Goal: Transaction & Acquisition: Purchase product/service

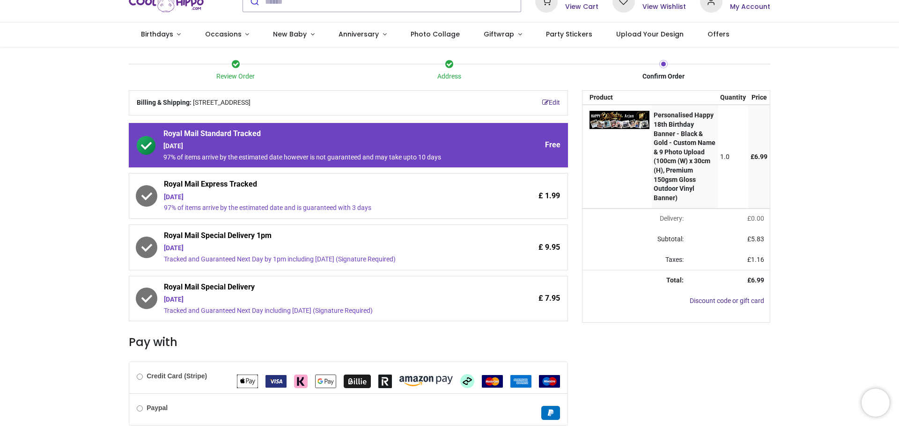
scroll to position [132, 0]
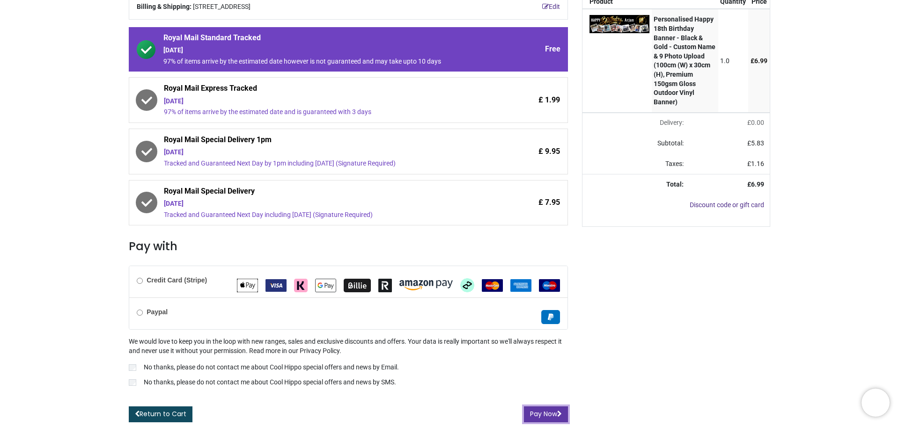
click at [545, 418] on button "Pay Now" at bounding box center [546, 415] width 44 height 16
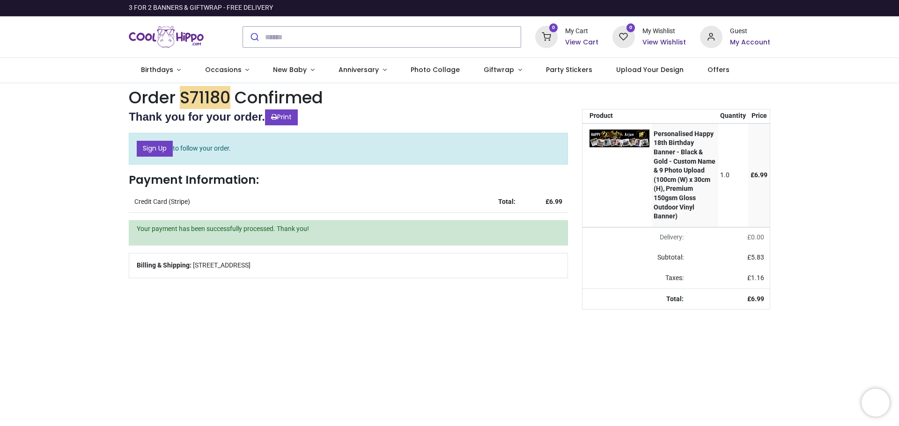
click at [823, 253] on div "Order S71180 Confirmed Thank you for your order. Print Sign Up to follow your o…" at bounding box center [449, 394] width 899 height 624
click at [87, 265] on div "Order S71180 Confirmed Thank you for your order. Print Sign Up to follow your o…" at bounding box center [449, 394] width 899 height 624
